Goal: Task Accomplishment & Management: Manage account settings

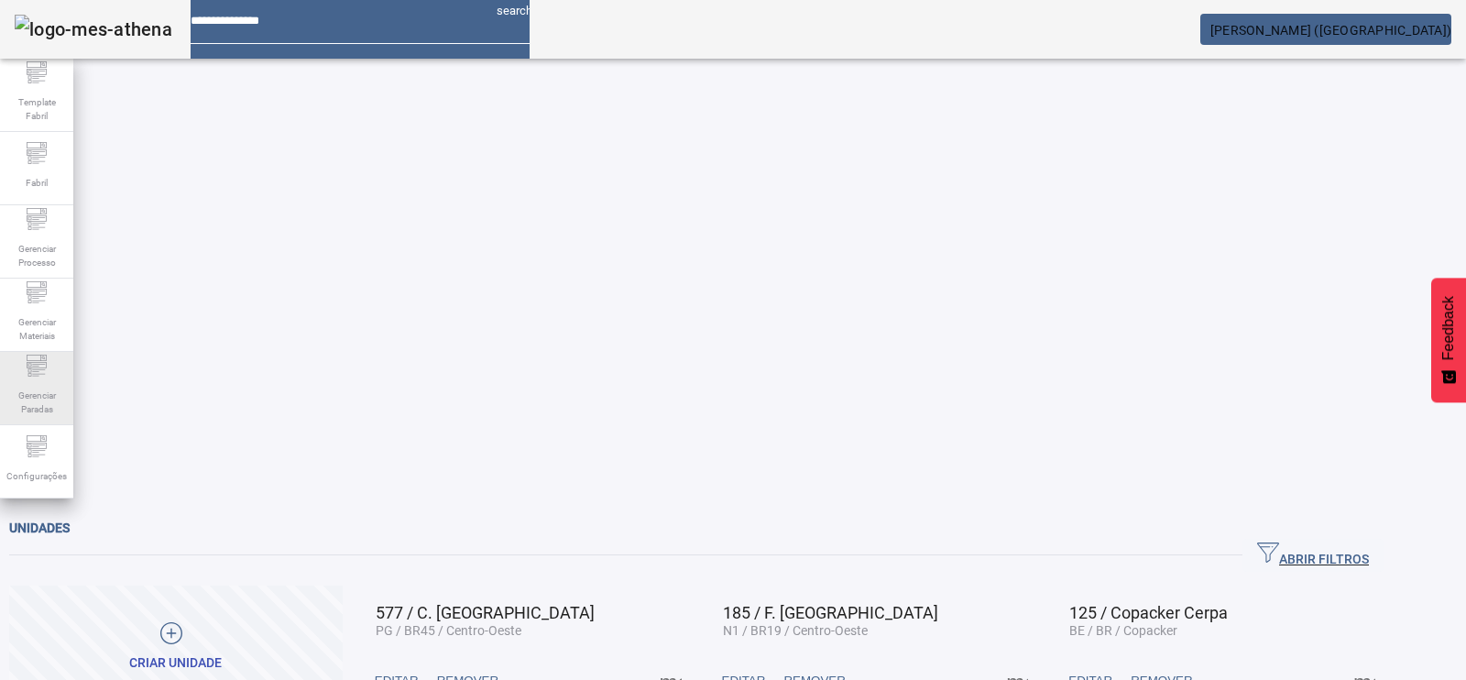
click at [17, 373] on div "Gerenciar Paradas" at bounding box center [36, 388] width 73 height 73
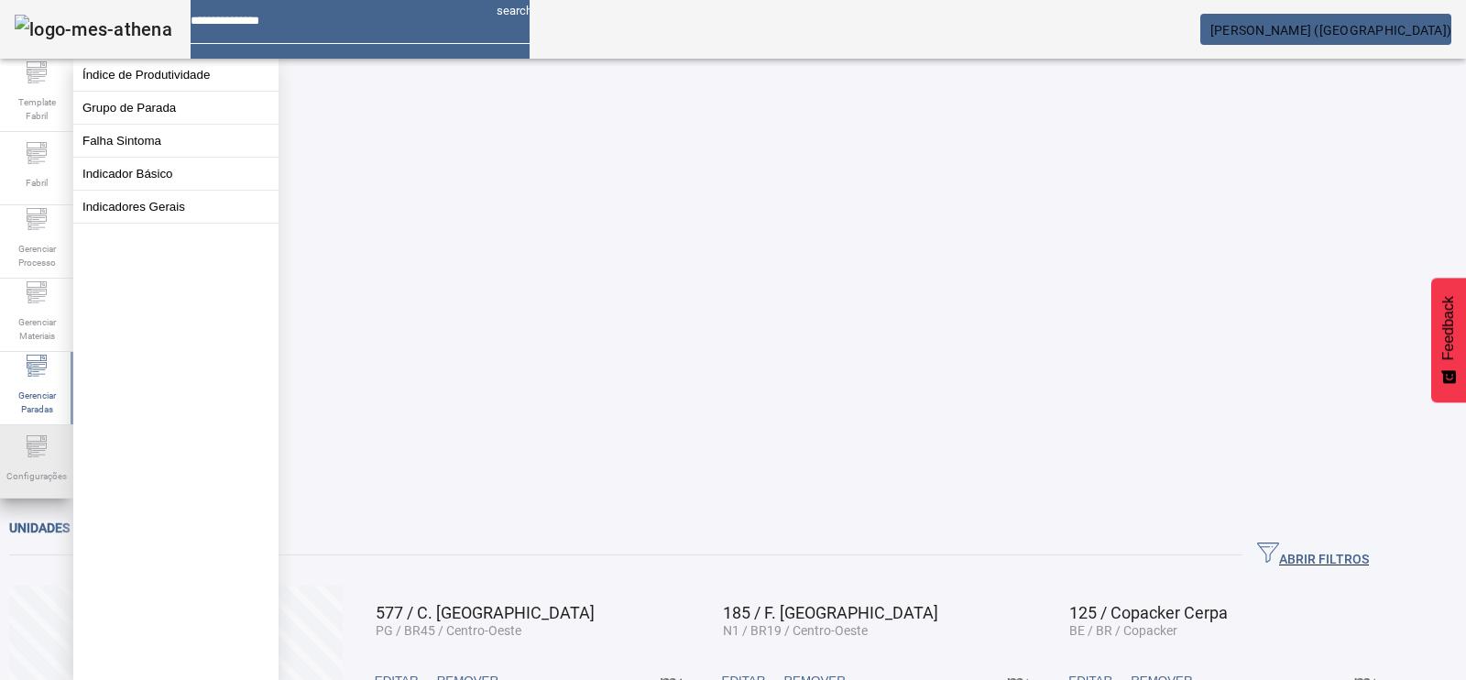
click at [26, 464] on span "Configurações" at bounding box center [36, 476] width 71 height 25
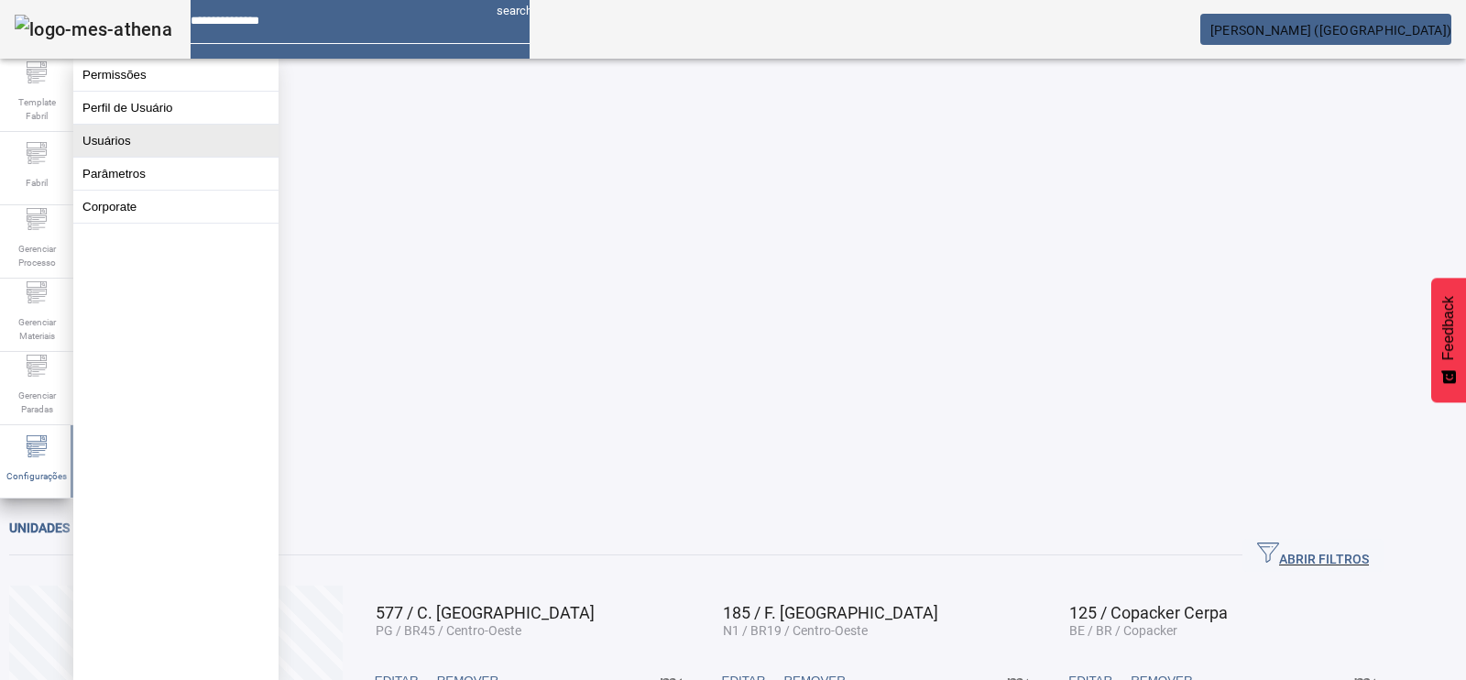
click at [115, 155] on button "Usuários" at bounding box center [175, 141] width 205 height 32
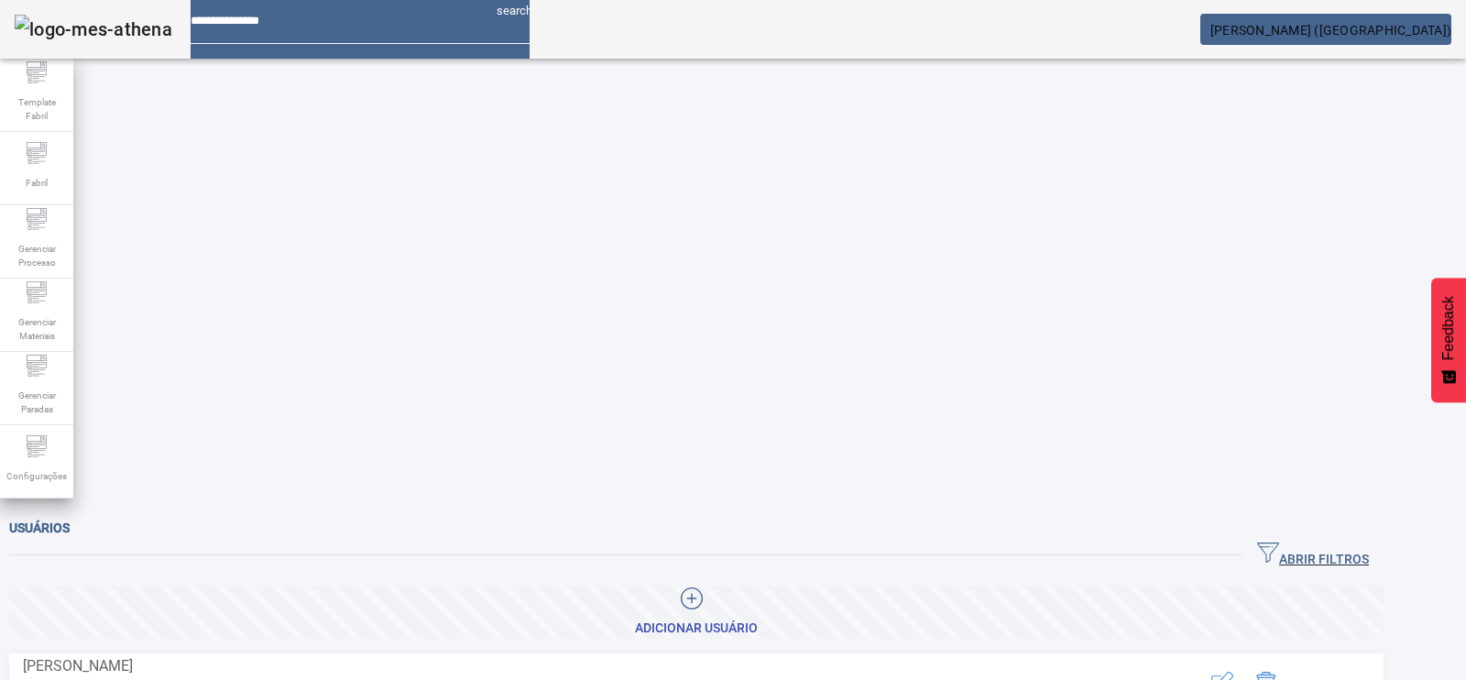
click at [1347, 542] on span "ABRIR FILTROS" at bounding box center [1313, 555] width 112 height 27
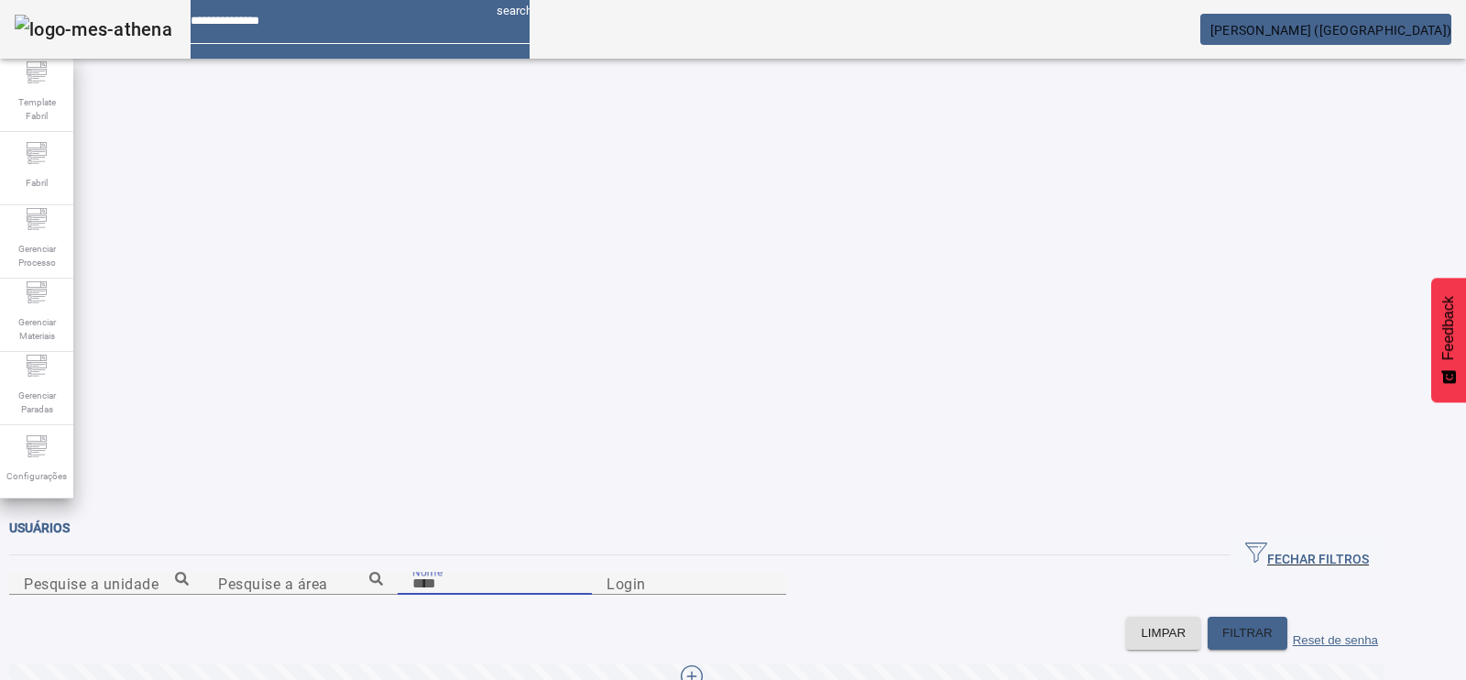
click at [431, 573] on input "Nome" at bounding box center [494, 584] width 165 height 22
paste input "**********"
click at [472, 572] on div "Nome ******" at bounding box center [494, 583] width 165 height 23
click at [412, 572] on div "Nome ******" at bounding box center [494, 583] width 165 height 23
drag, startPoint x: 210, startPoint y: 226, endPoint x: 0, endPoint y: 252, distance: 211.4
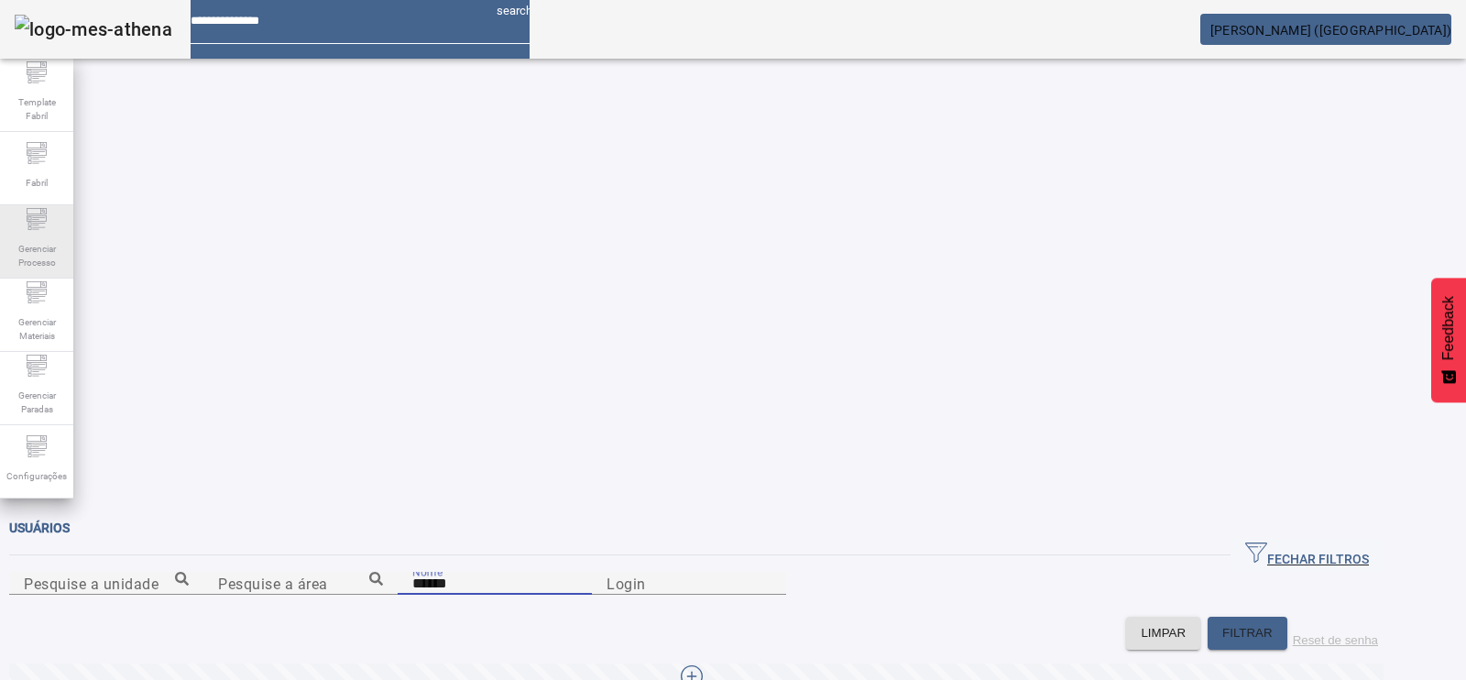
click at [0, 252] on div "Template Fabril Fabril Gerenciar Processo Gerenciar Materiais Gerenciar Paradas…" at bounding box center [733, 340] width 1466 height 680
paste input "**********"
click at [412, 564] on mat-label "Nome" at bounding box center [427, 570] width 30 height 13
click at [412, 573] on input "**********" at bounding box center [494, 584] width 165 height 22
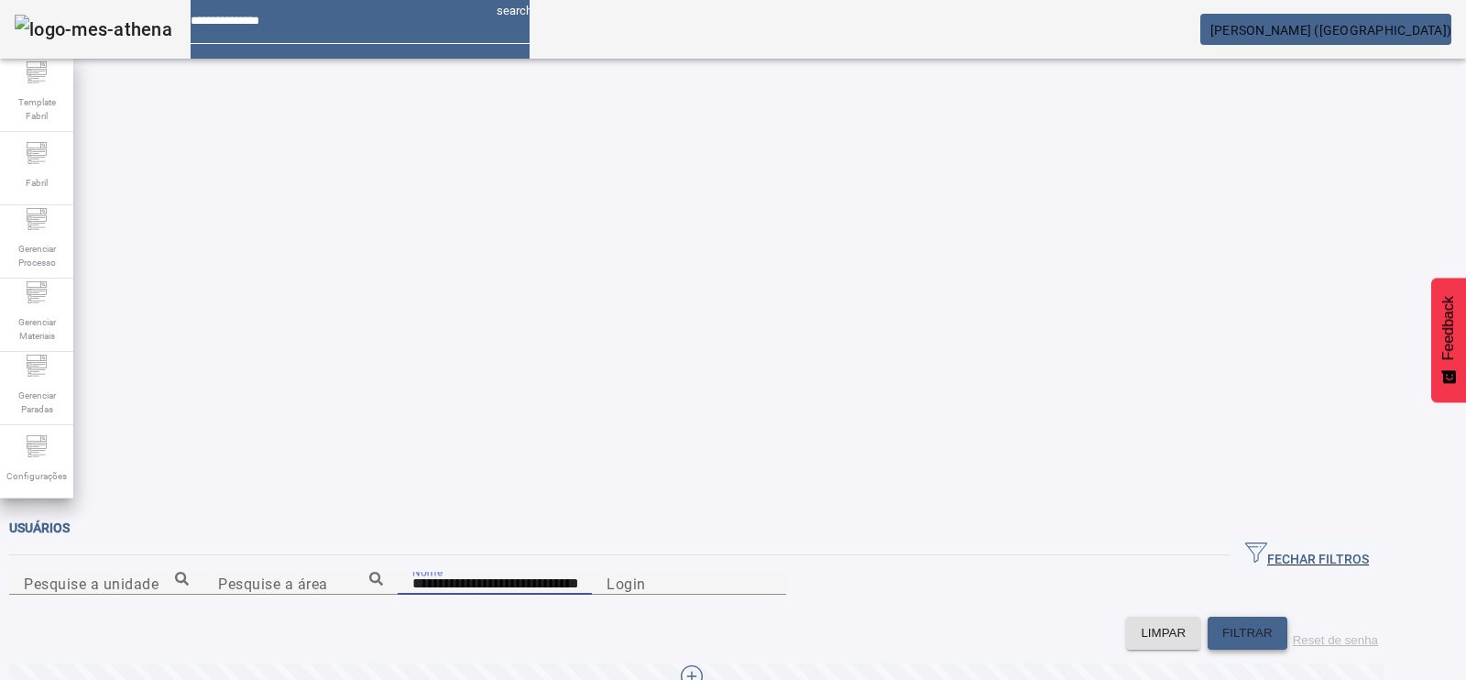
type input "**********"
click at [1262, 611] on span at bounding box center [1248, 633] width 80 height 44
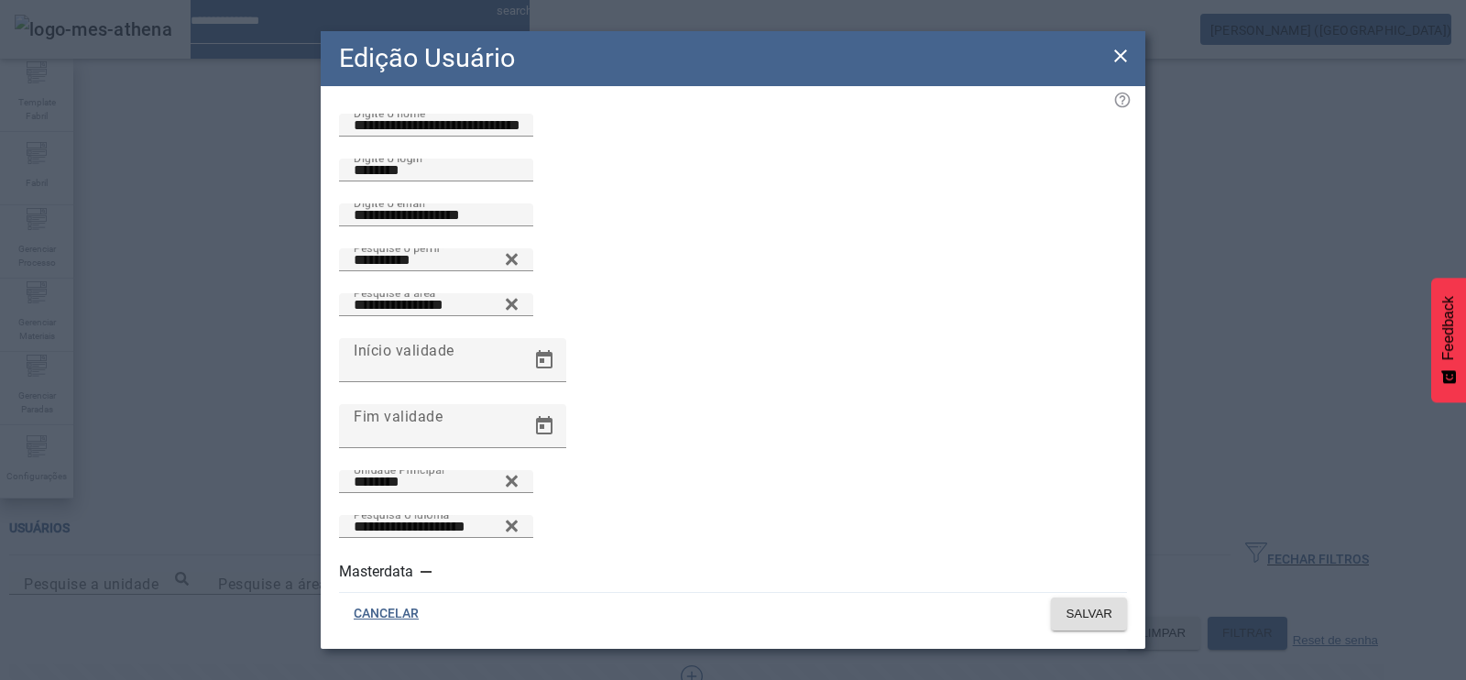
click at [1113, 66] on icon at bounding box center [1121, 56] width 22 height 22
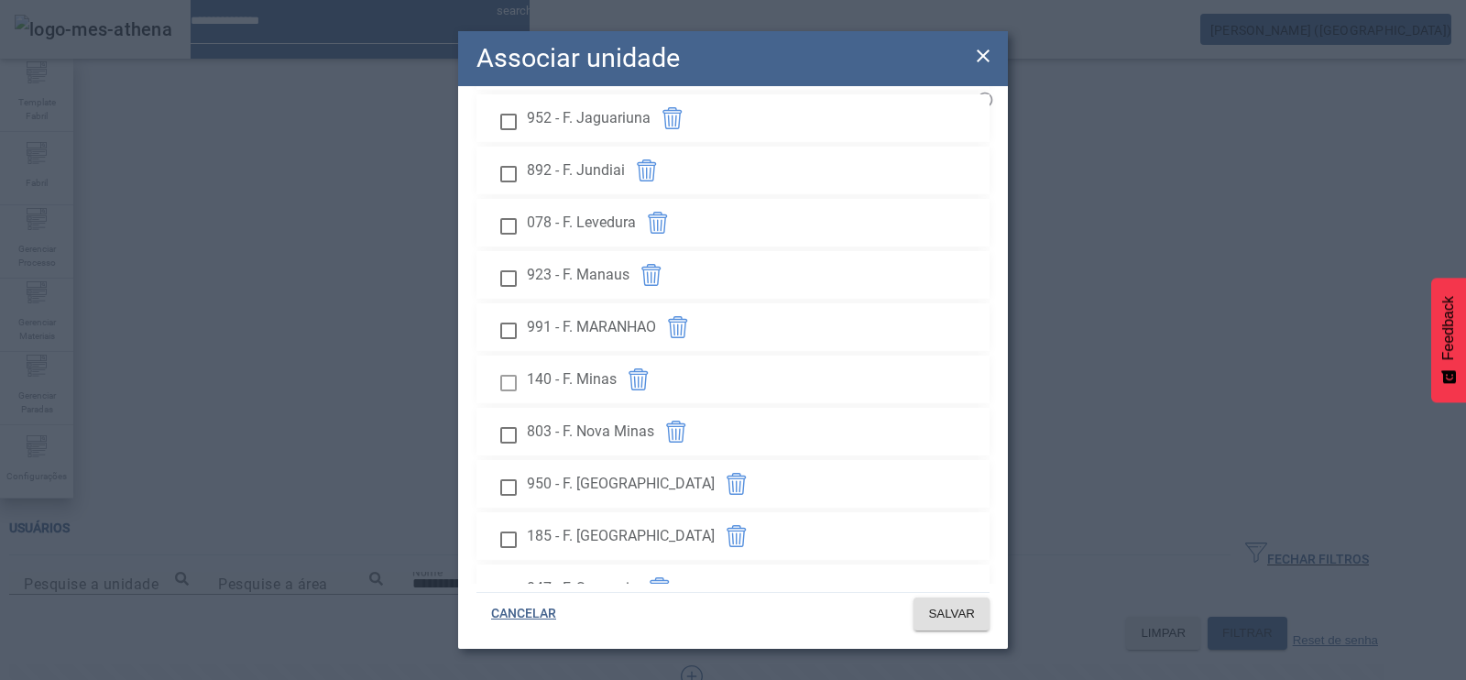
scroll to position [1301, 0]
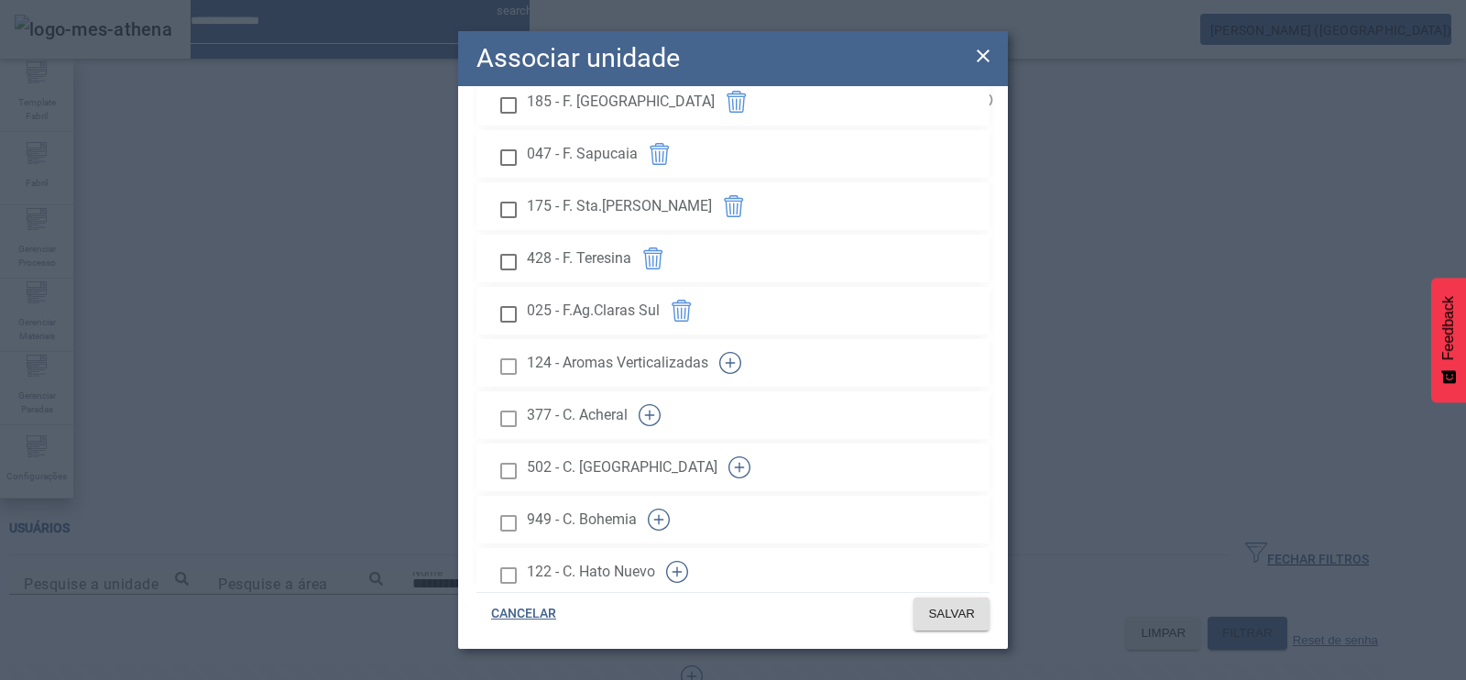
click at [741, 374] on icon "button" at bounding box center [730, 363] width 22 height 22
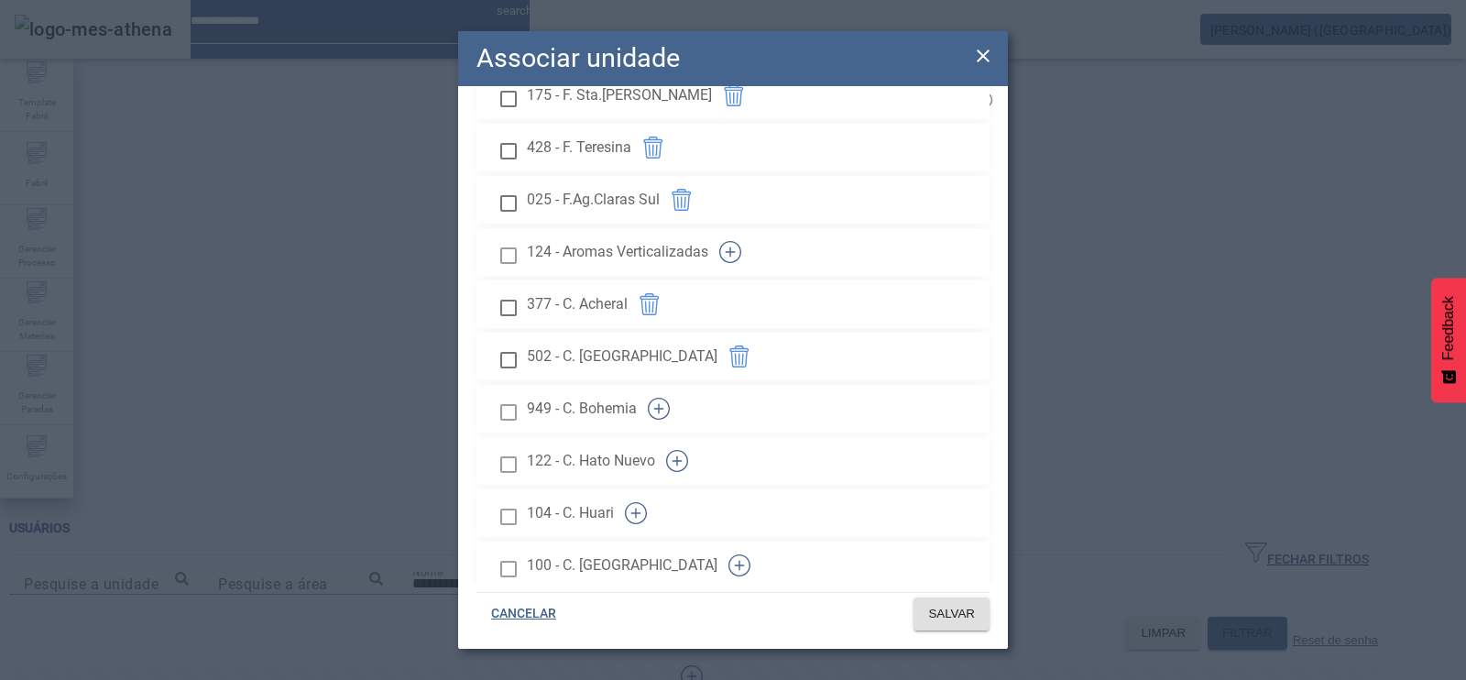
scroll to position [1438, 0]
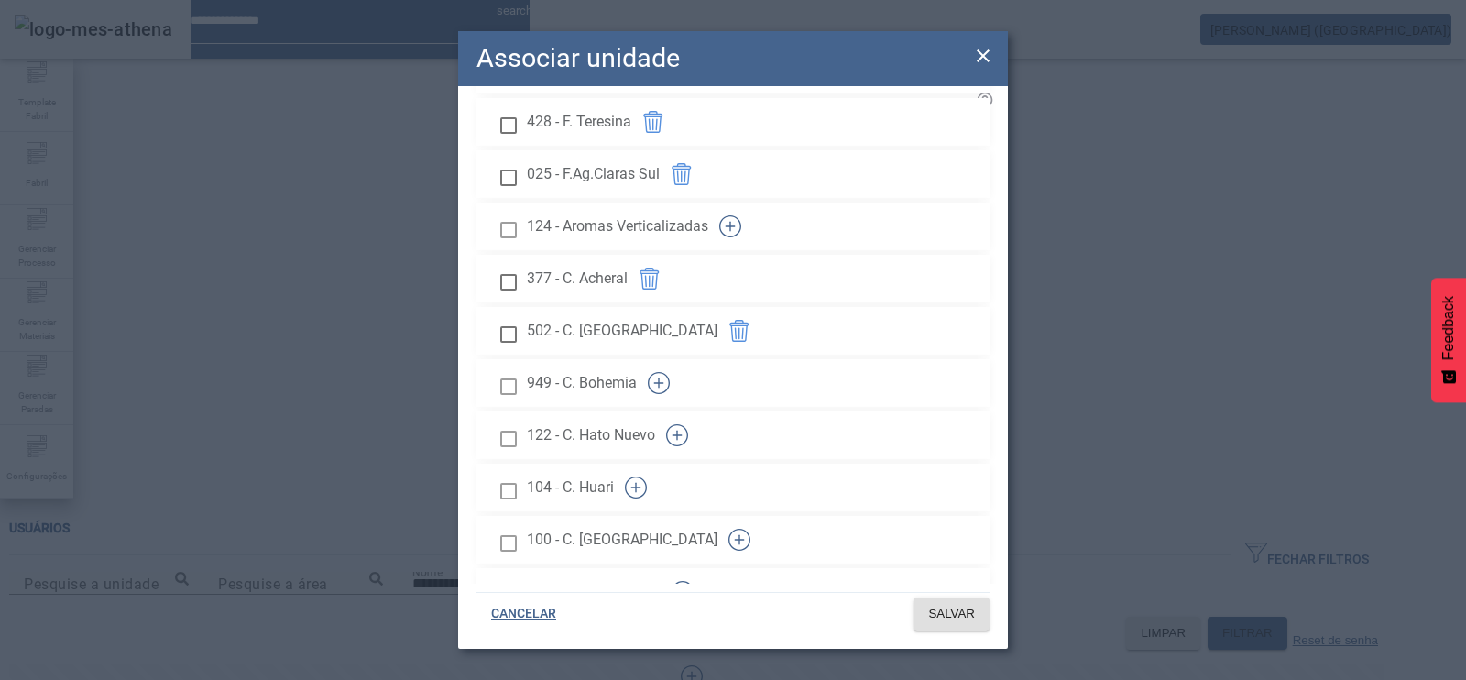
click at [741, 237] on icon "button" at bounding box center [730, 226] width 22 height 22
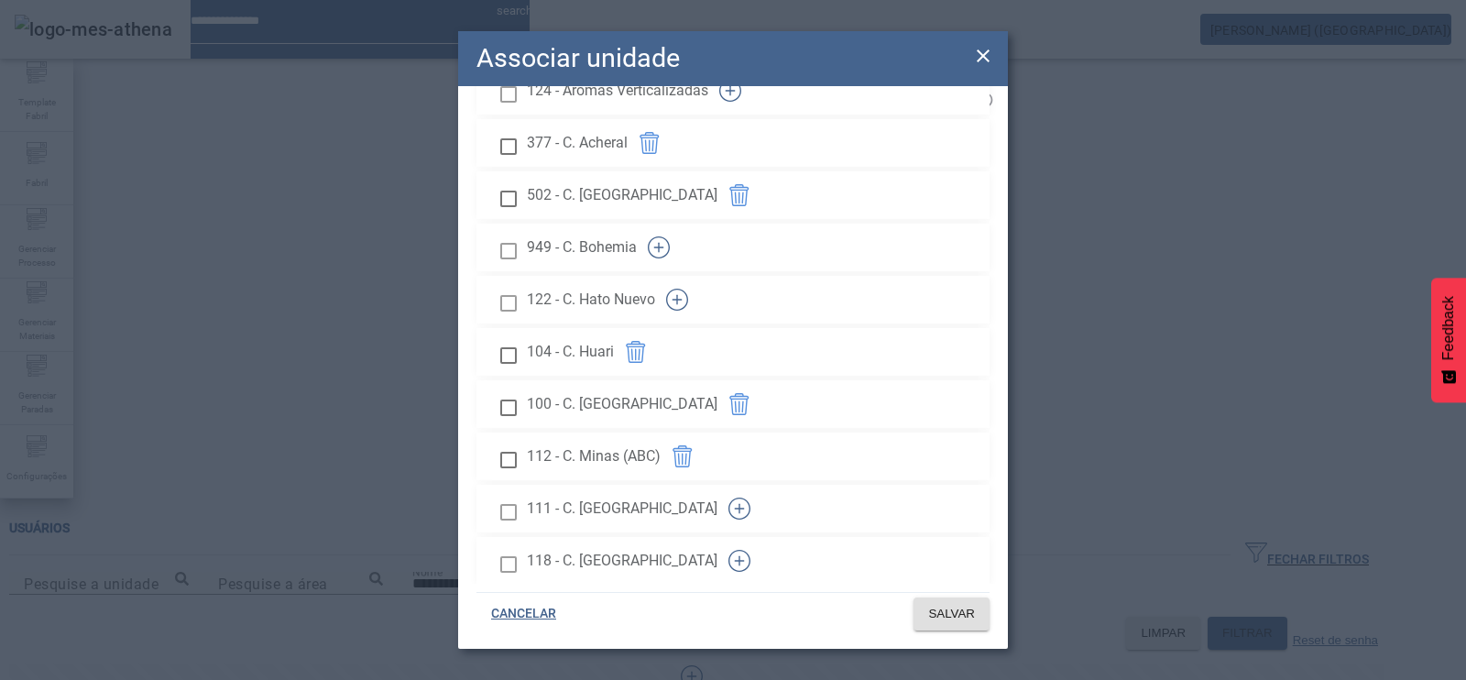
scroll to position [1575, 0]
click at [741, 100] on icon "button" at bounding box center [730, 89] width 22 height 22
click at [730, 94] on icon "button" at bounding box center [729, 89] width 1 height 10
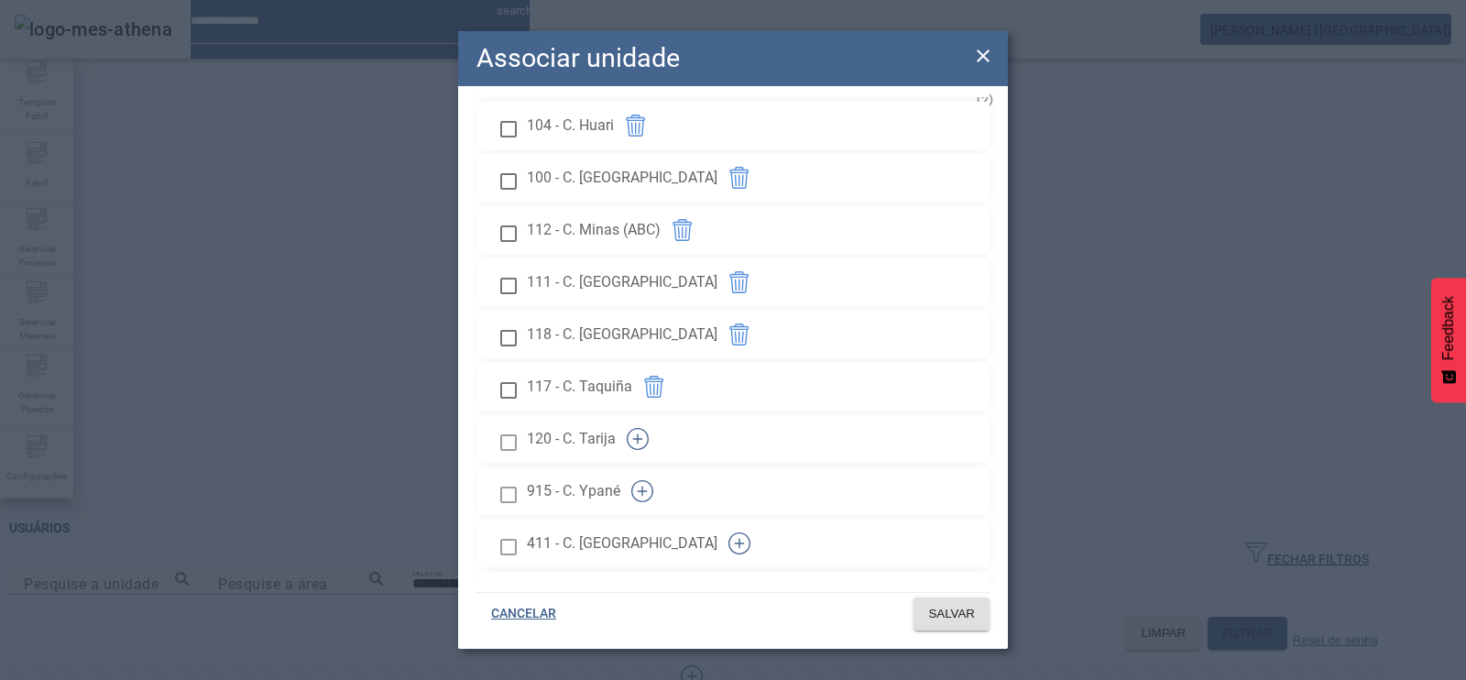
scroll to position [1804, 0]
click at [664, 465] on button "button" at bounding box center [642, 487] width 44 height 44
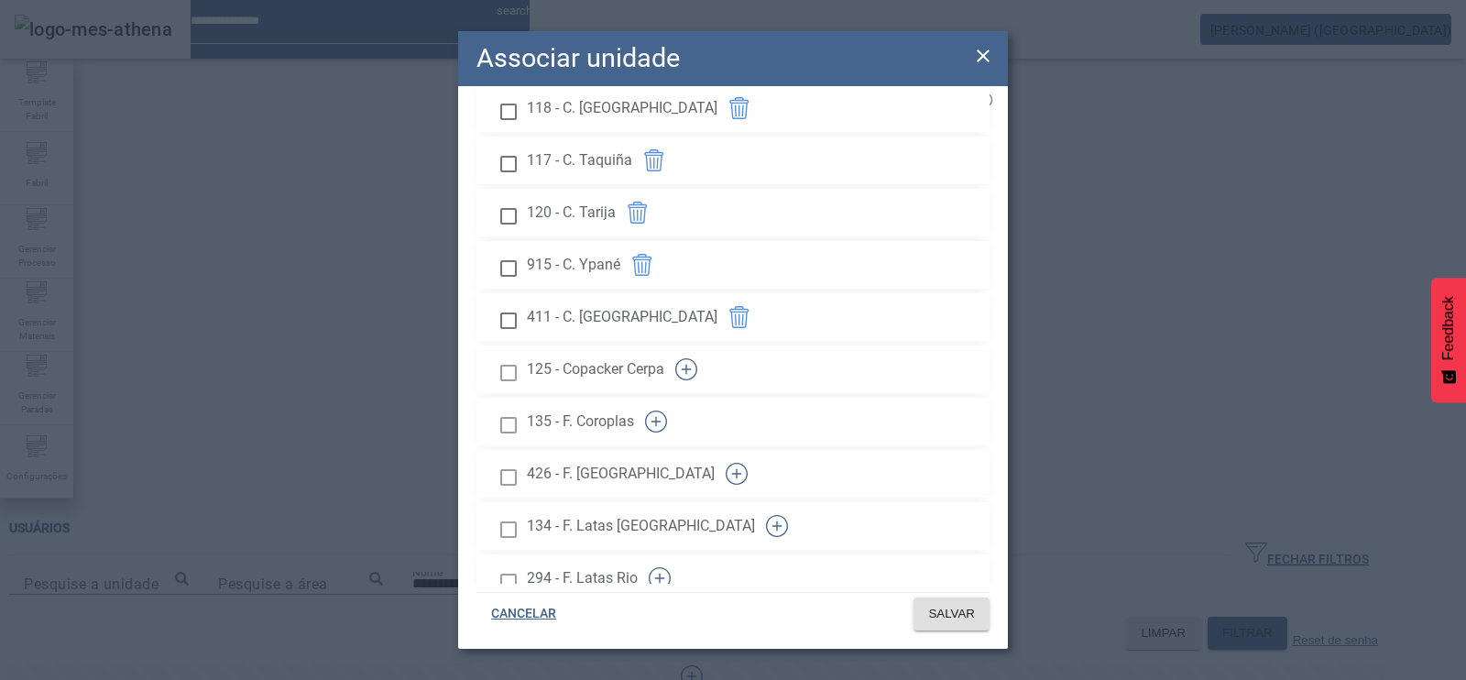
scroll to position [2034, 0]
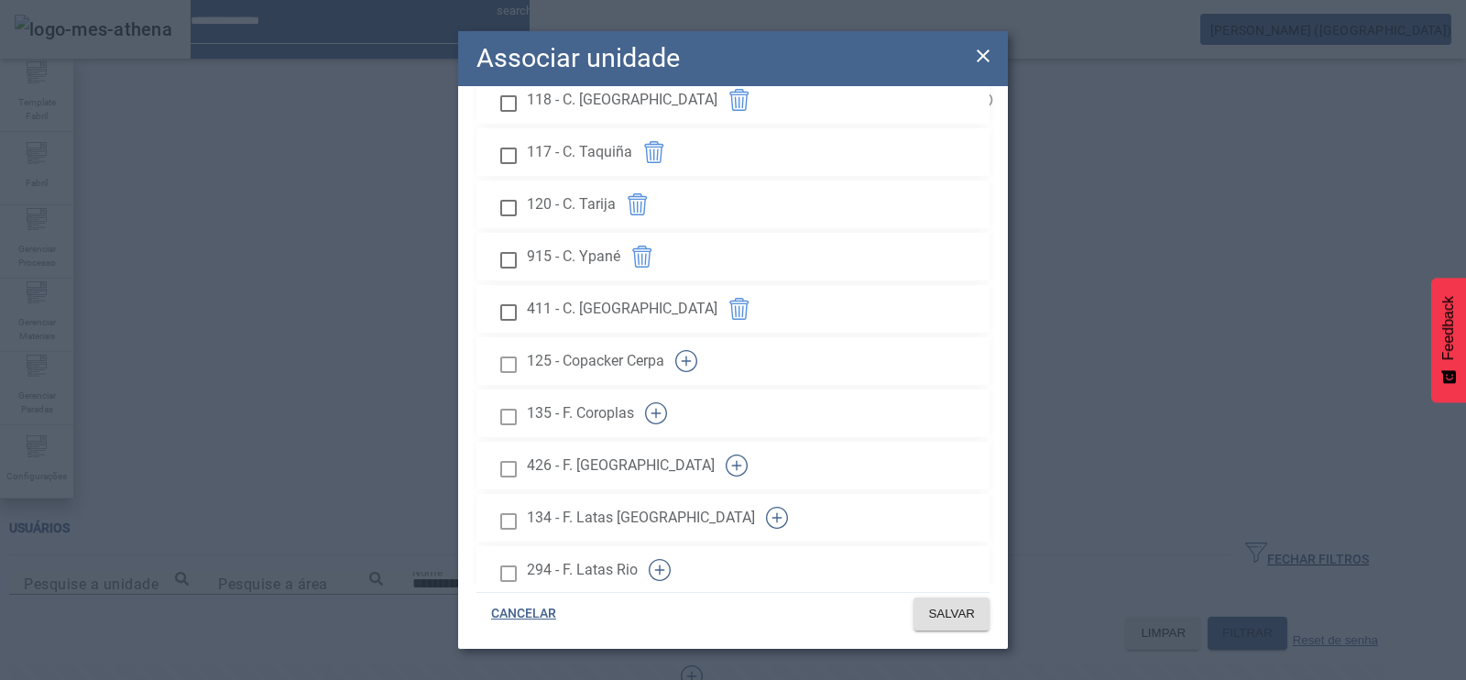
click at [671, 559] on icon "button" at bounding box center [660, 570] width 22 height 22
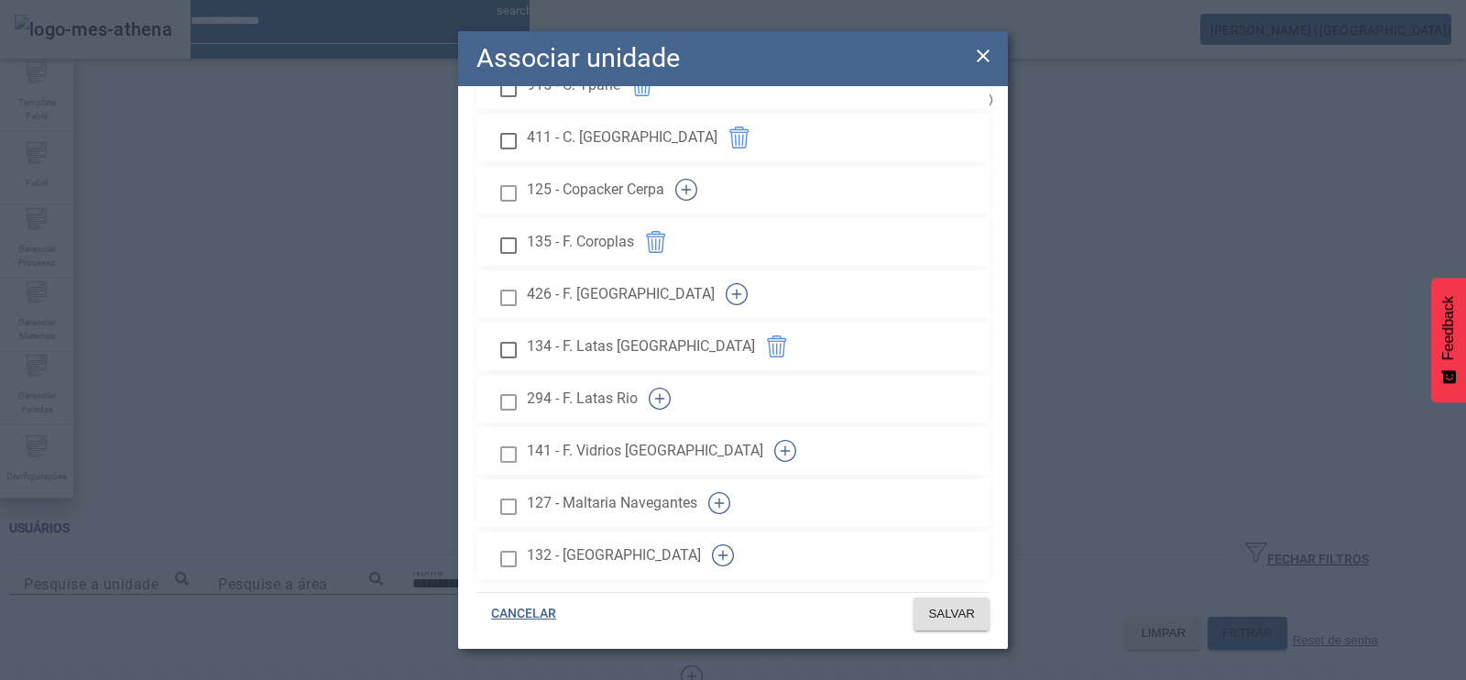
scroll to position [2217, 0]
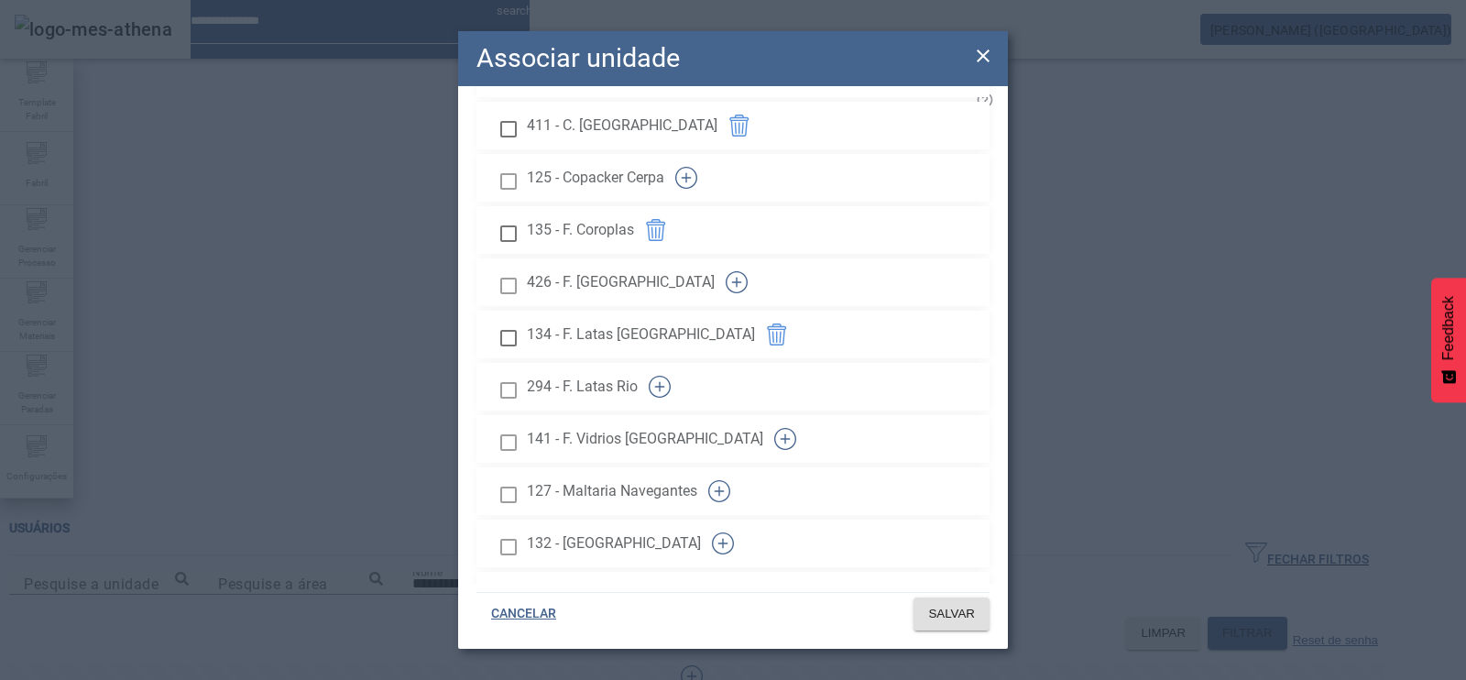
click at [741, 469] on button "button" at bounding box center [719, 491] width 44 height 44
click at [745, 521] on button "button" at bounding box center [723, 543] width 44 height 44
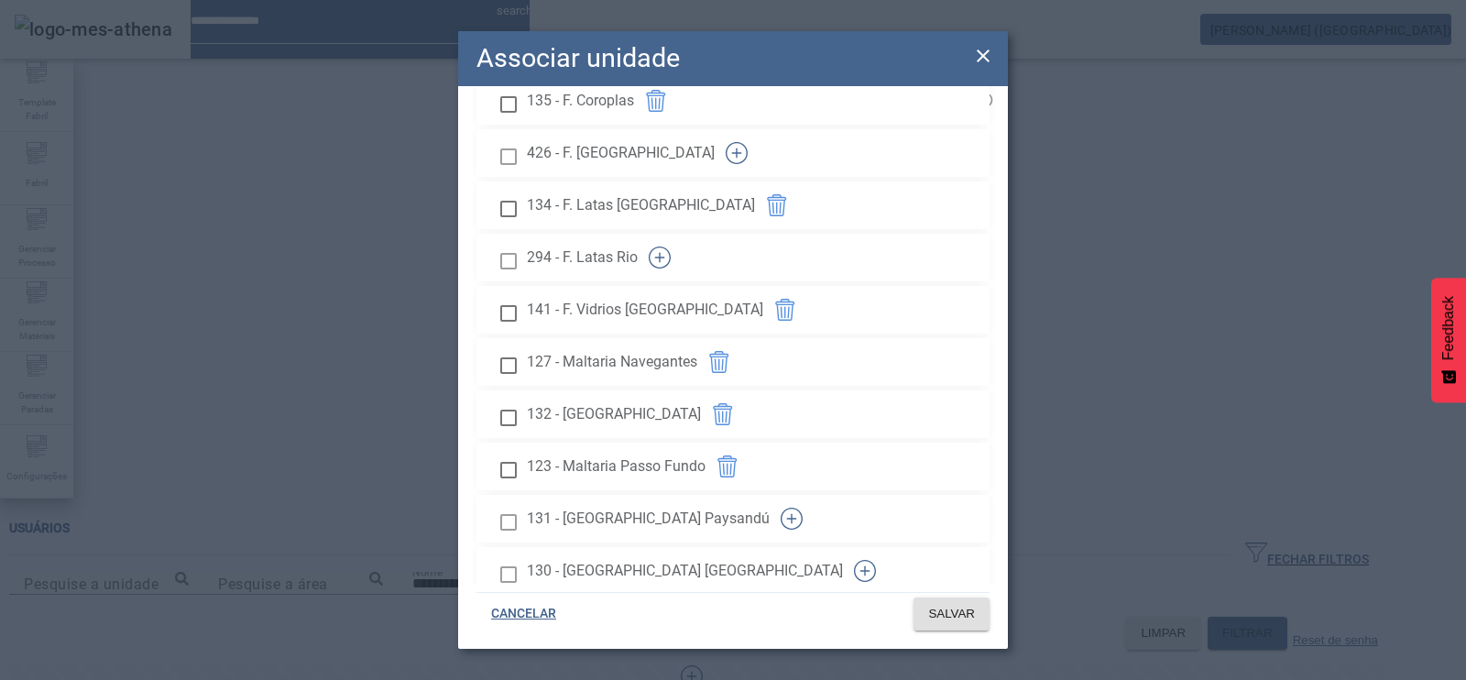
scroll to position [2355, 0]
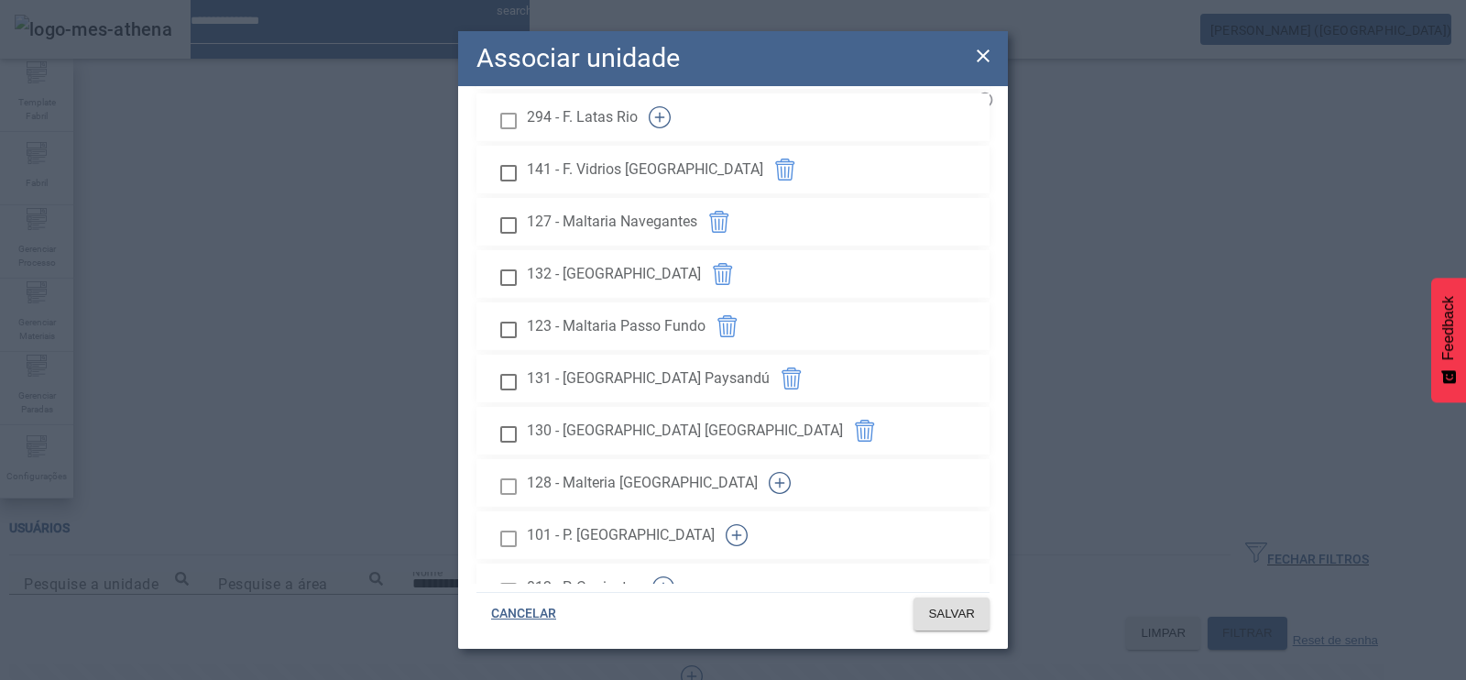
scroll to position [2492, 0]
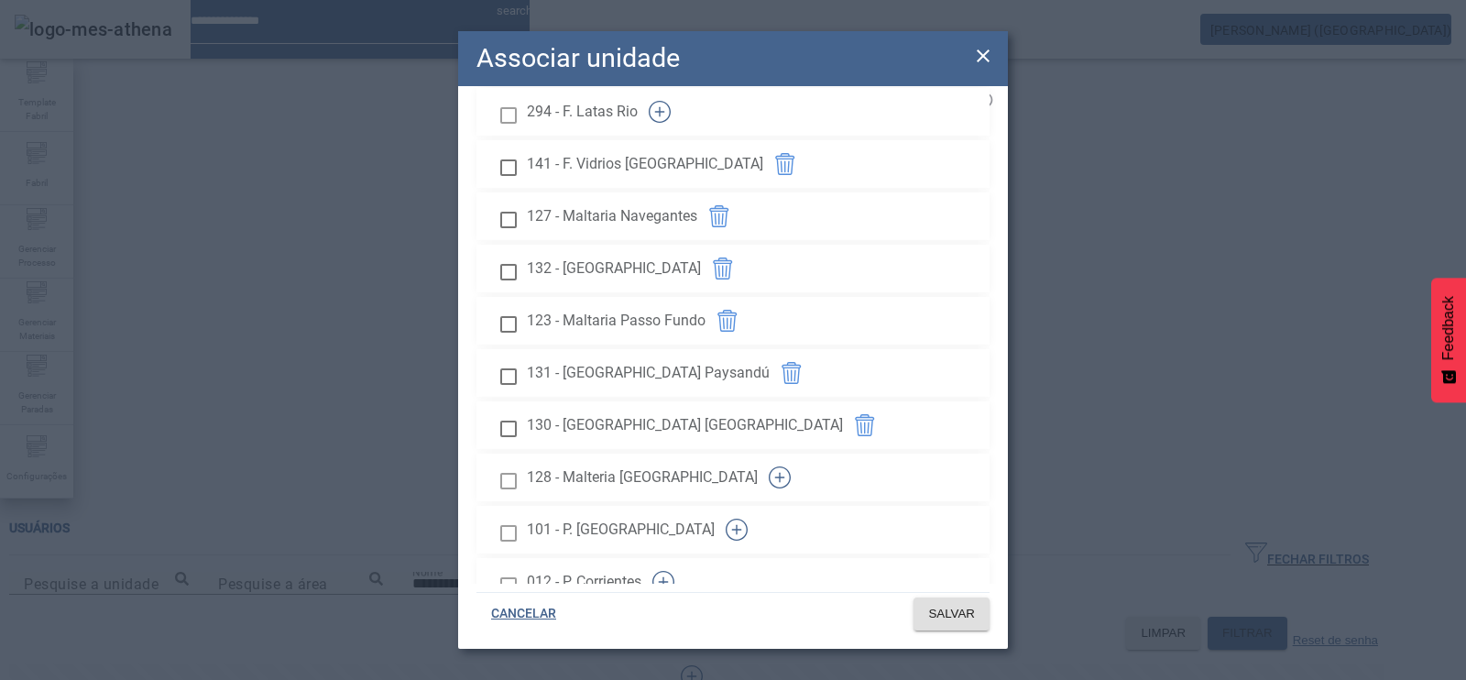
click at [759, 508] on button "button" at bounding box center [737, 530] width 44 height 44
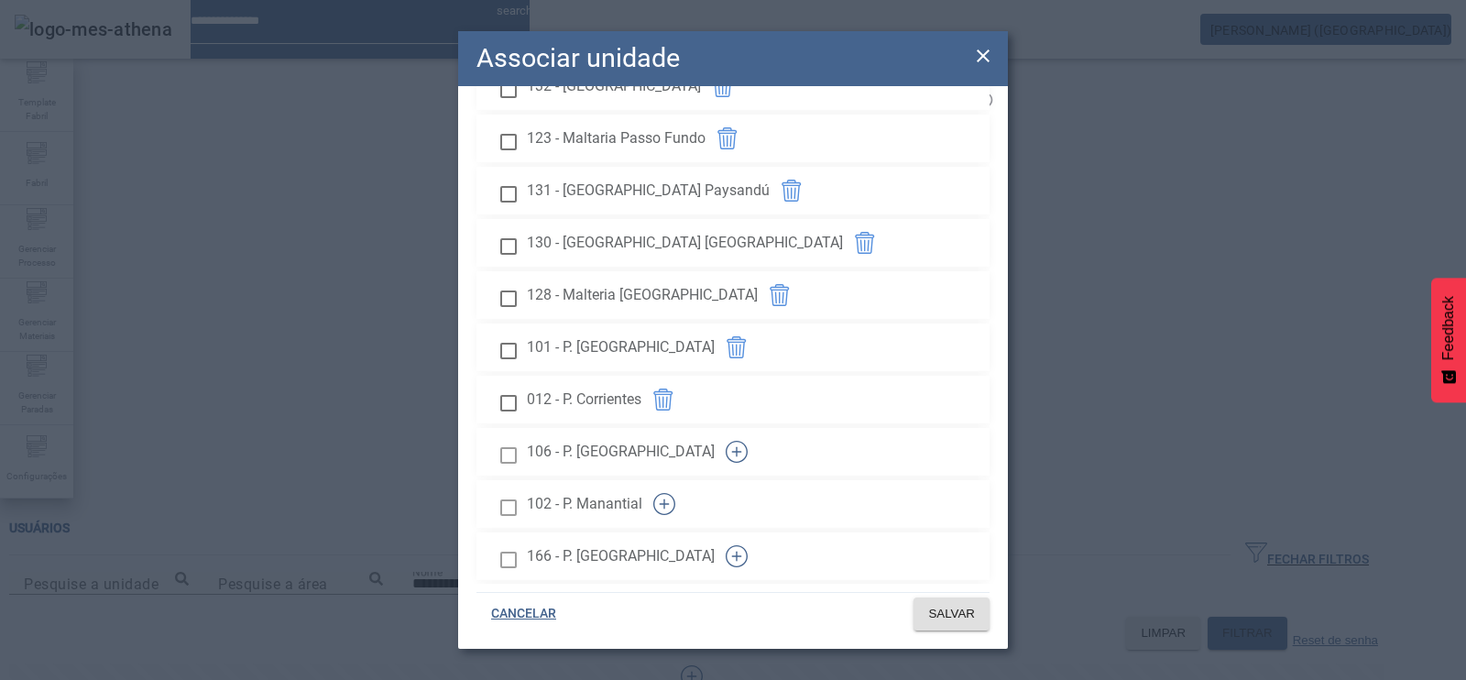
scroll to position [2675, 0]
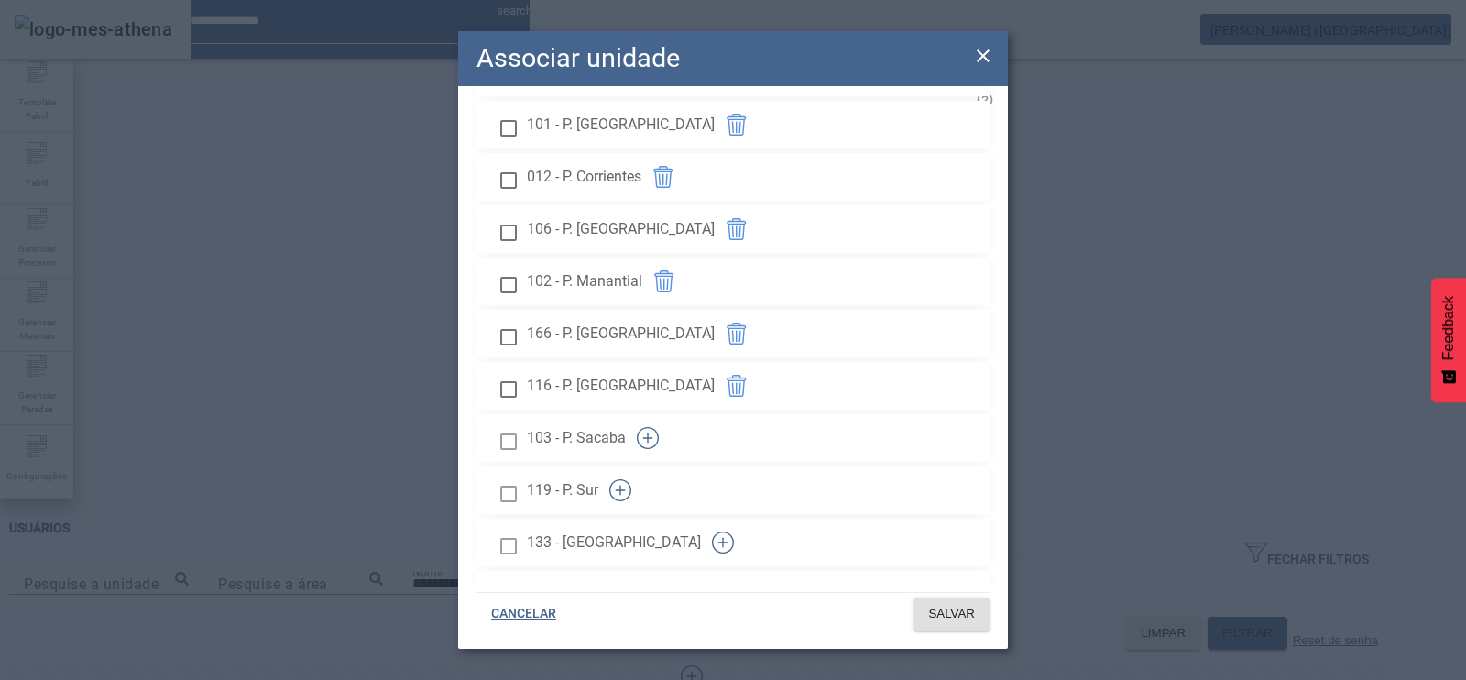
scroll to position [2904, 0]
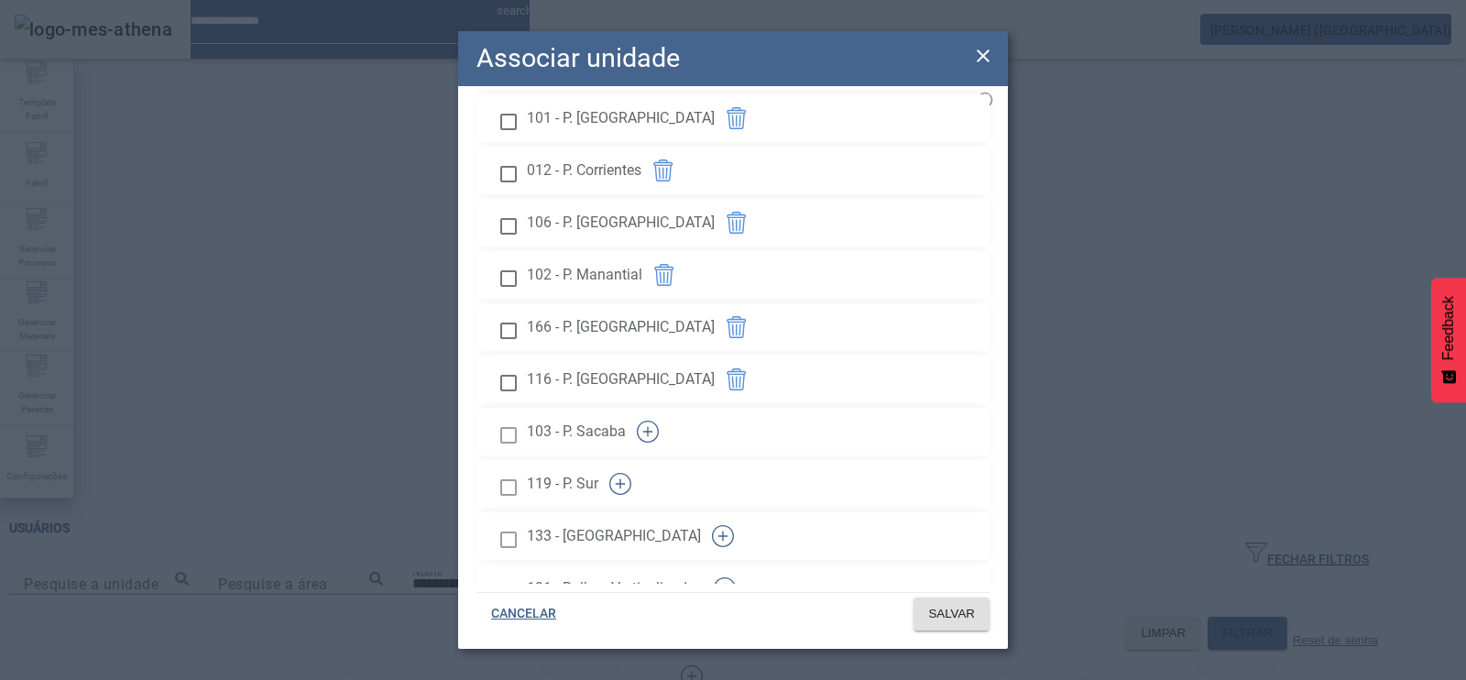
click at [670, 410] on button "button" at bounding box center [648, 432] width 44 height 44
click at [745, 514] on button "button" at bounding box center [723, 536] width 44 height 44
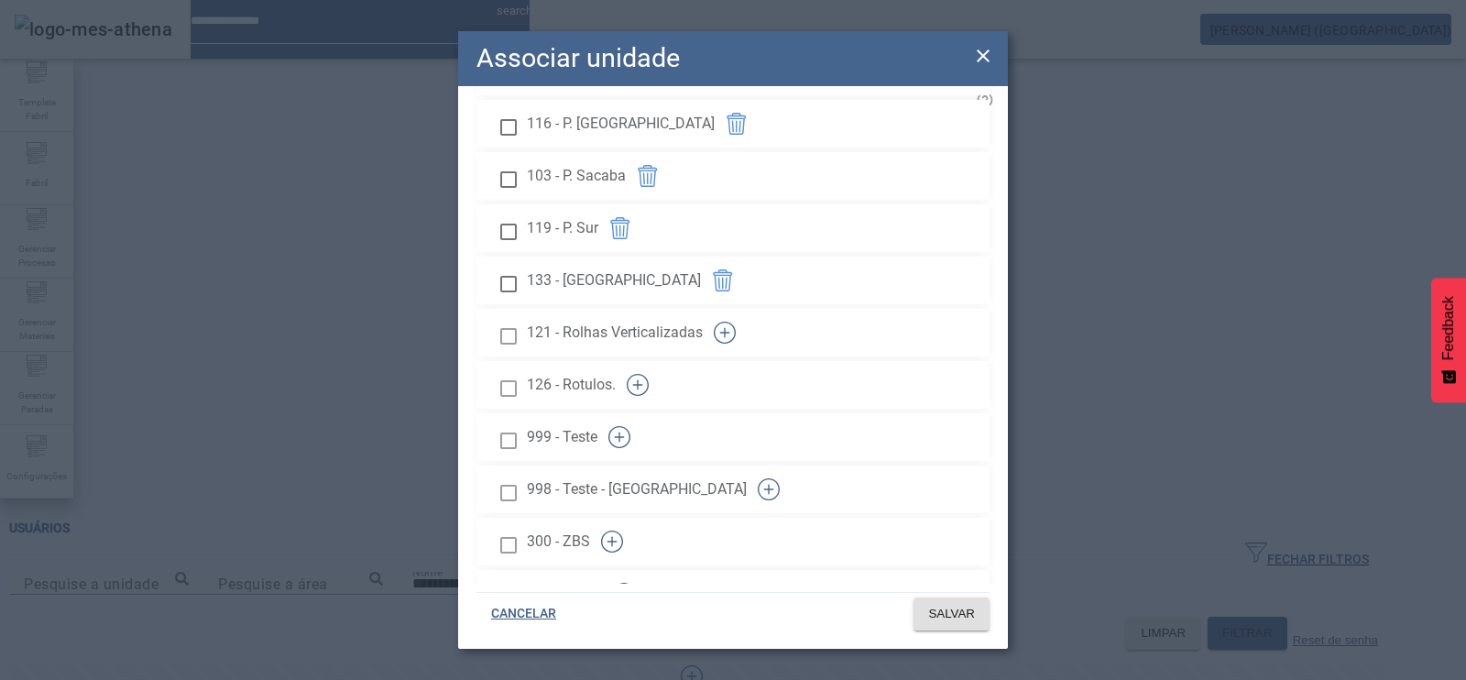
scroll to position [3172, 0]
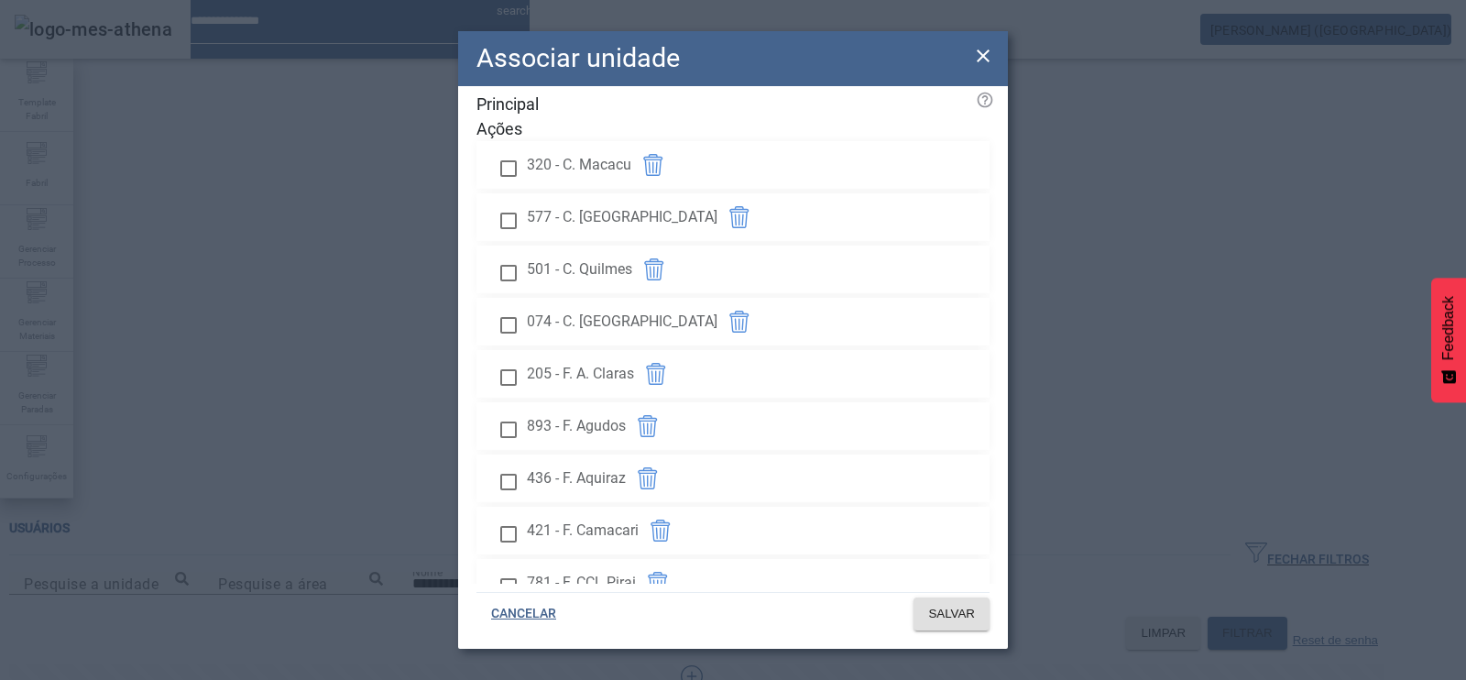
scroll to position [1237, 0]
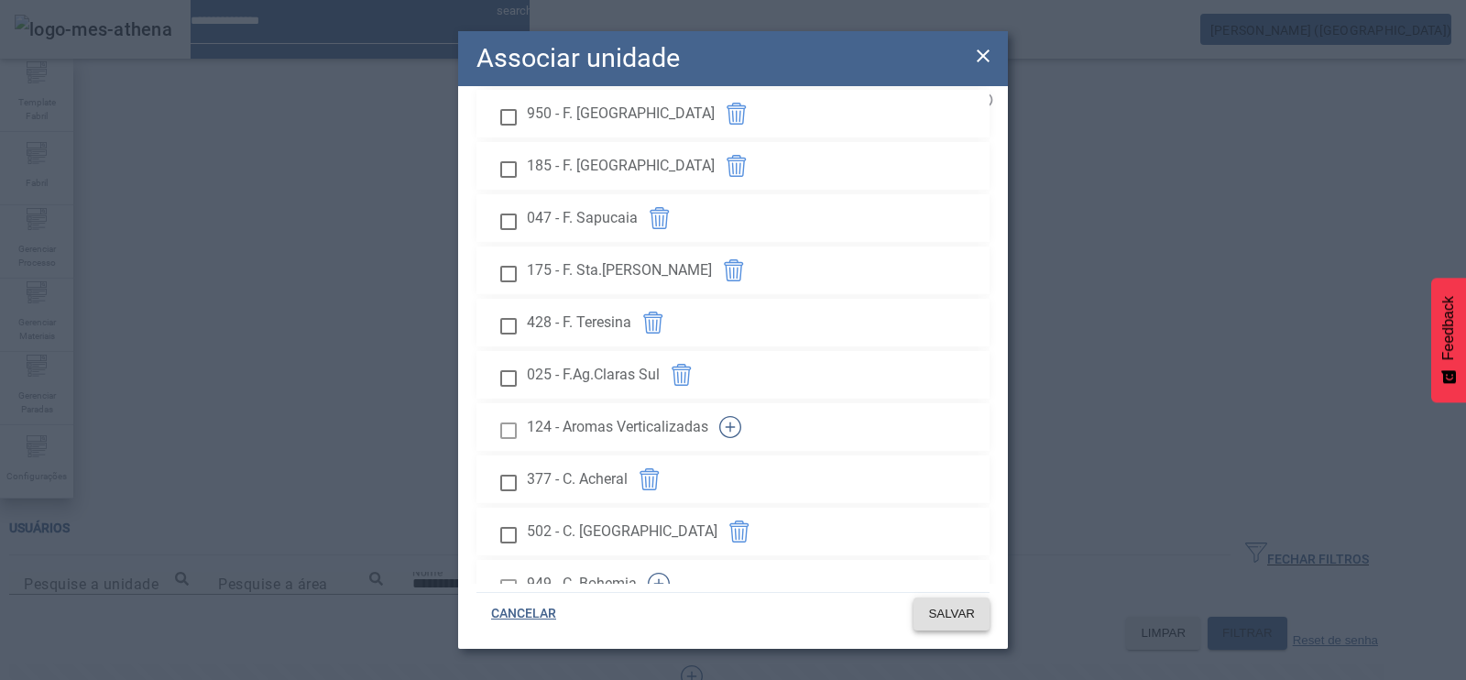
click at [951, 614] on span "SALVAR" at bounding box center [951, 614] width 47 height 18
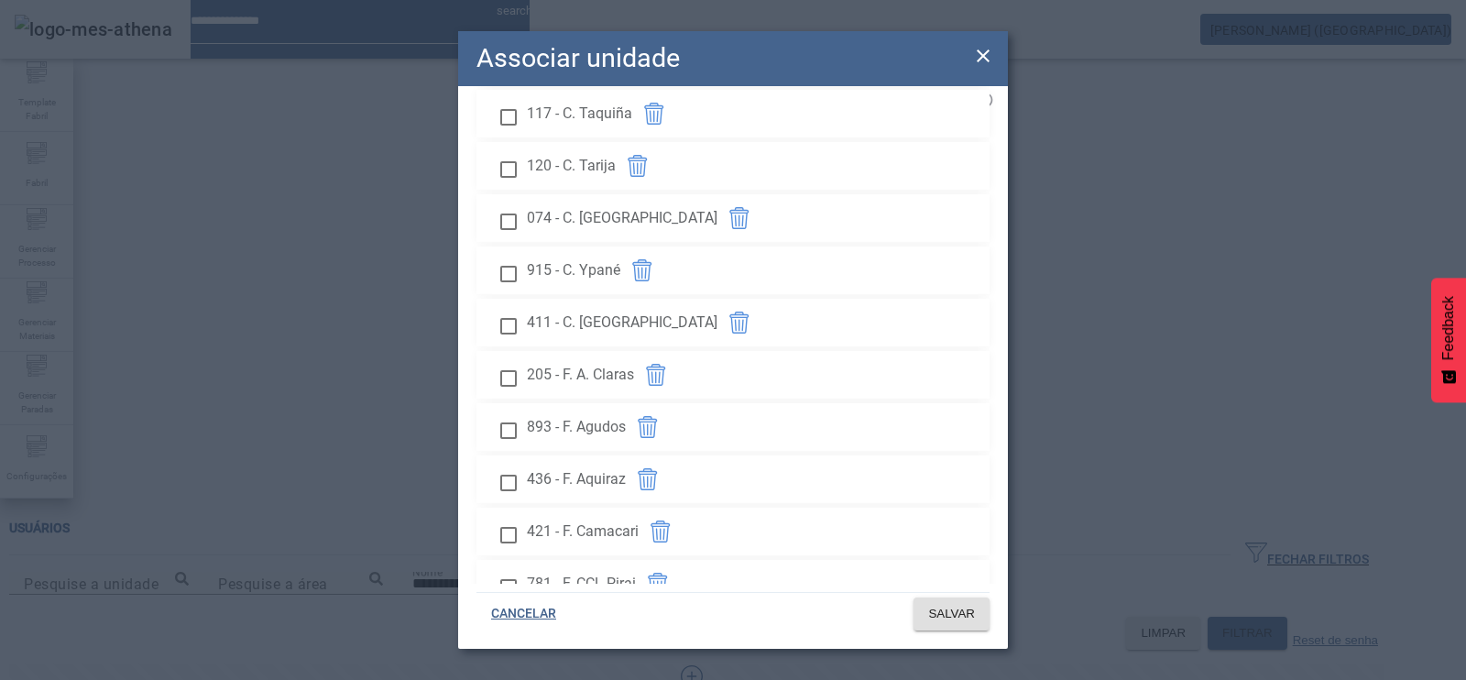
scroll to position [1811, 0]
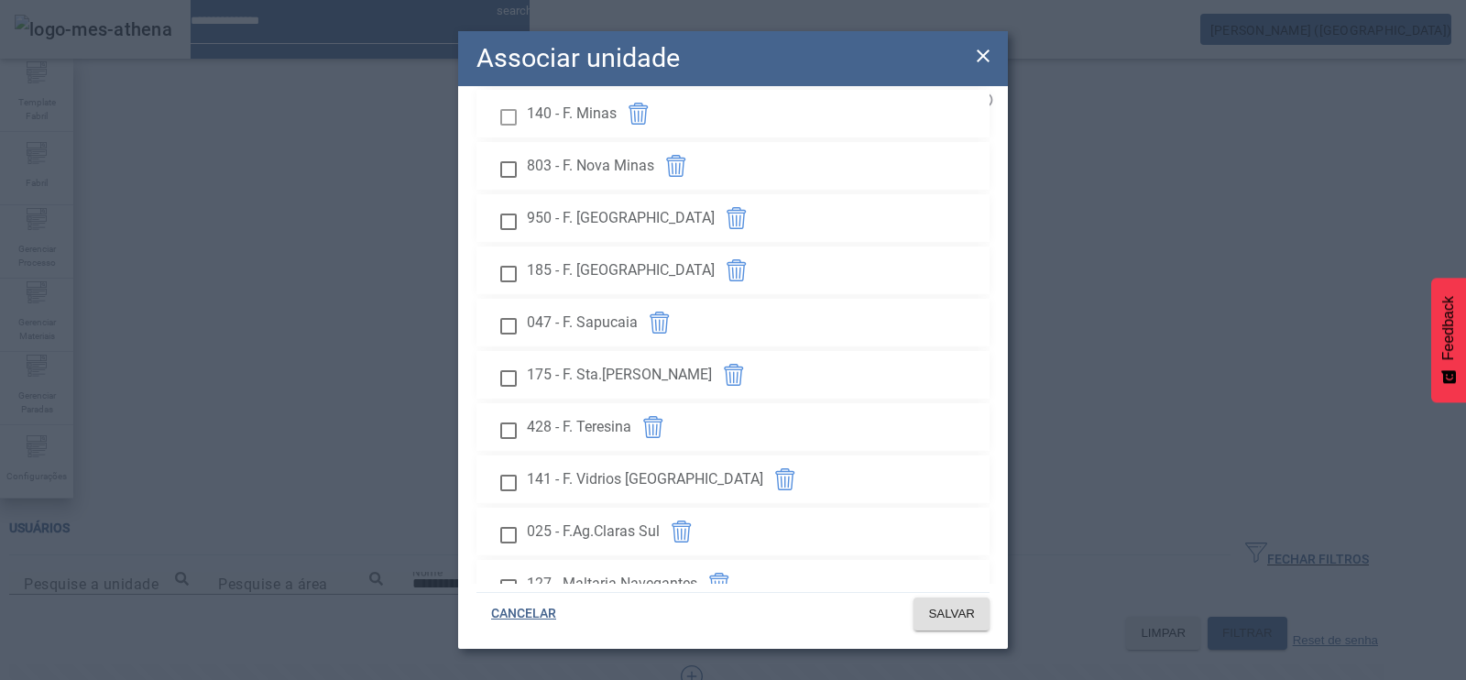
click at [1317, 607] on div "Associar unidade Principal Ações 377 - C. Acheral 502 - C. Argentina 104 - C. H…" at bounding box center [733, 340] width 1466 height 680
click at [972, 608] on span "SALVAR" at bounding box center [951, 614] width 47 height 18
